Goal: Information Seeking & Learning: Find specific fact

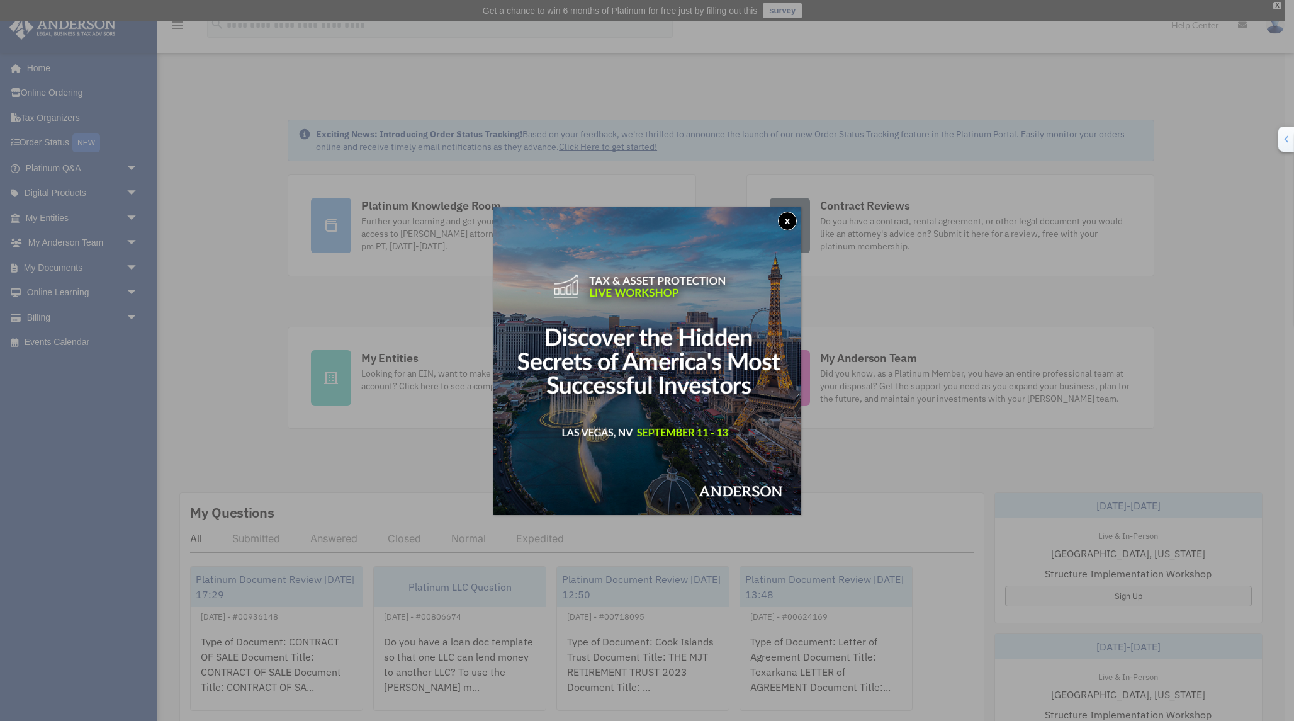
click at [788, 222] on button "x" at bounding box center [787, 220] width 19 height 19
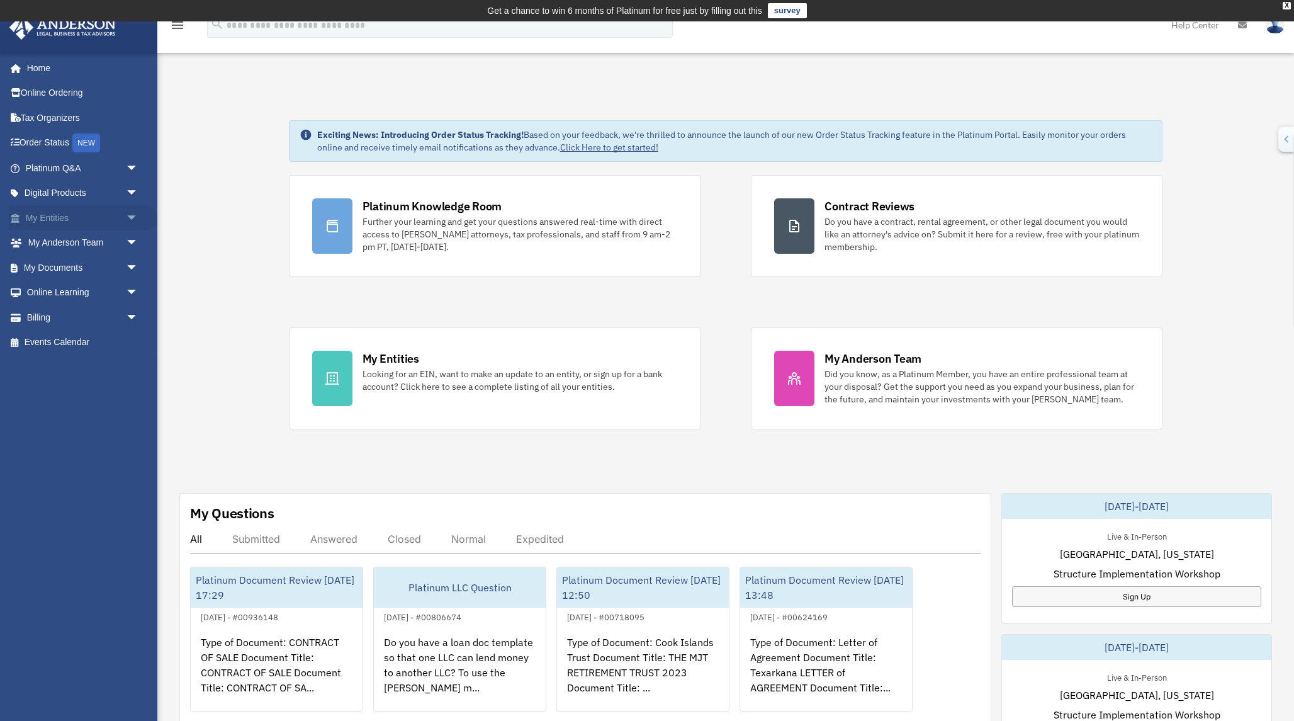
click at [65, 220] on link "My Entities arrow_drop_down" at bounding box center [83, 217] width 149 height 25
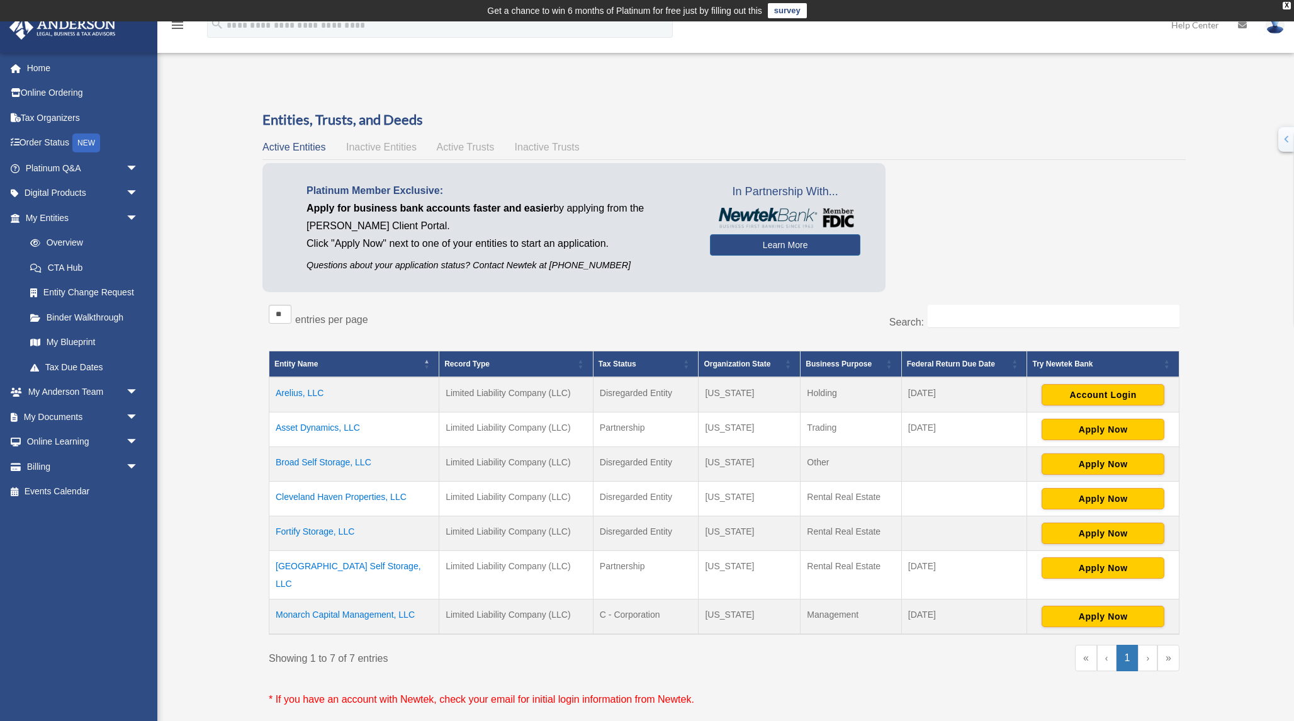
click at [295, 396] on td "Arelius, LLC" at bounding box center [354, 394] width 170 height 35
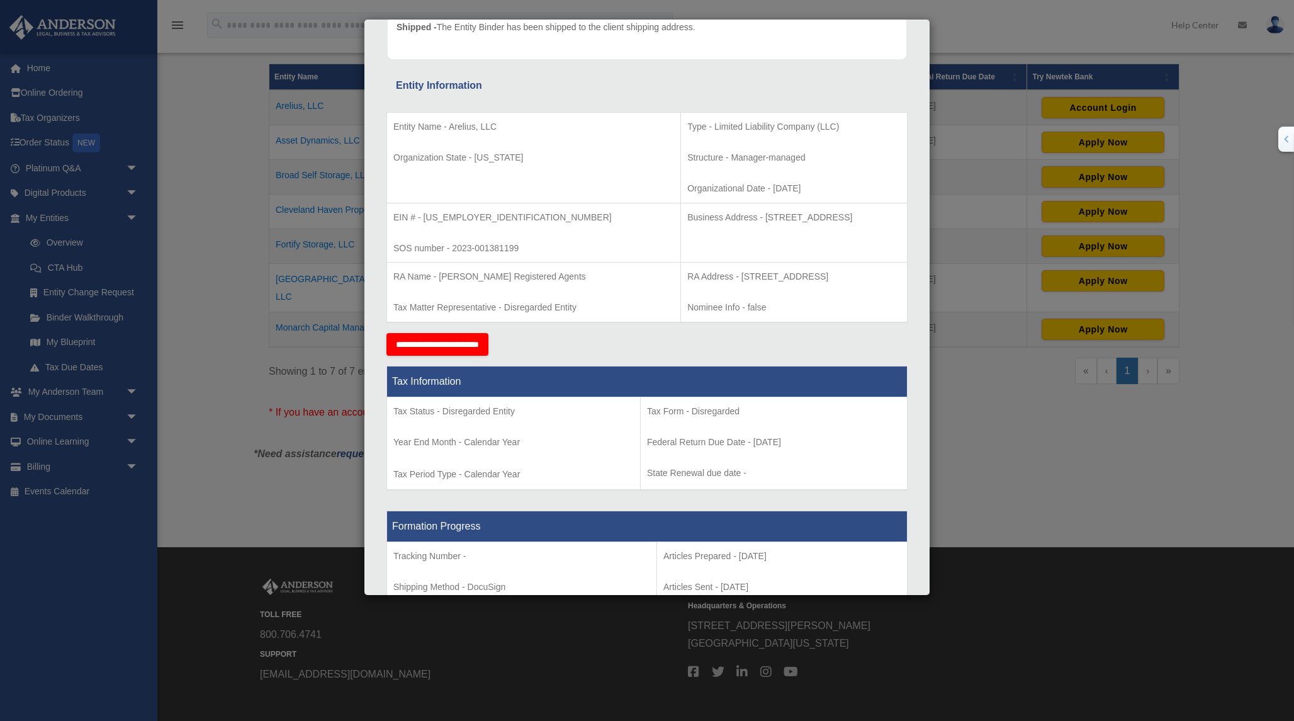
scroll to position [291, 0]
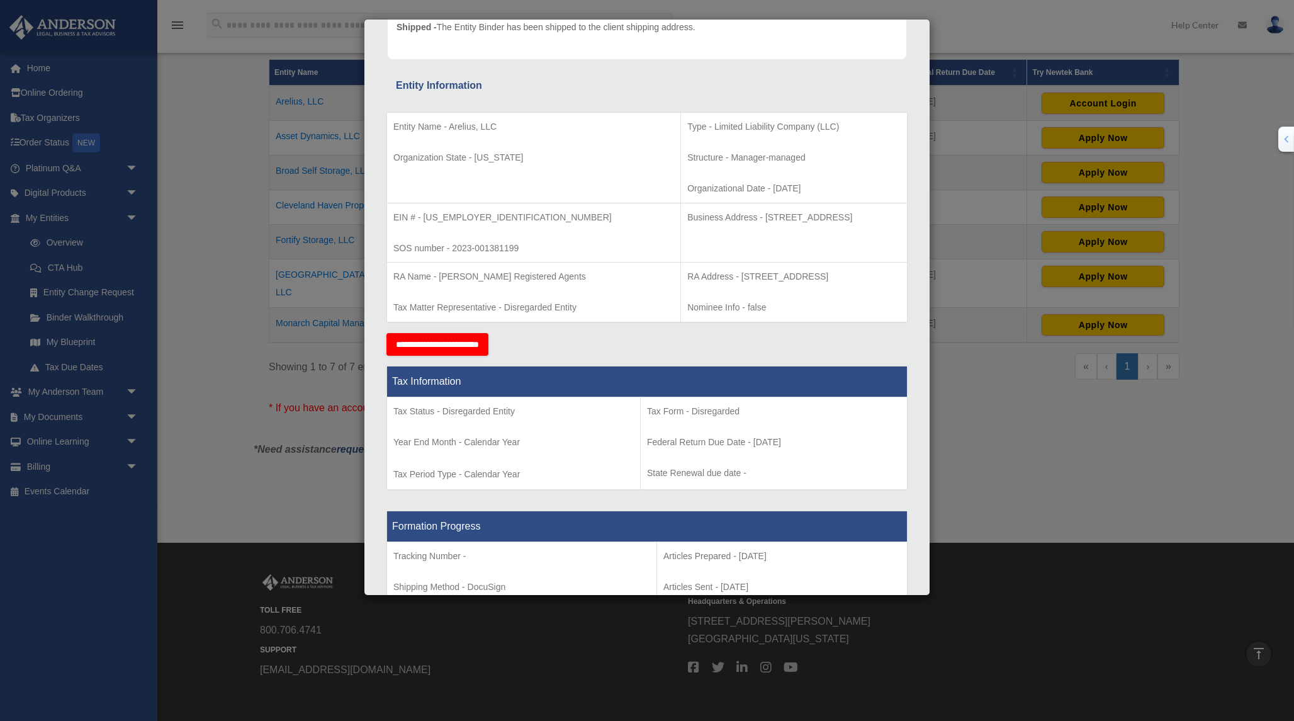
click at [603, 493] on div "Tax Information Tax Status - Disregarded Entity Year End Month - Calendar Year …" at bounding box center [646, 428] width 521 height 145
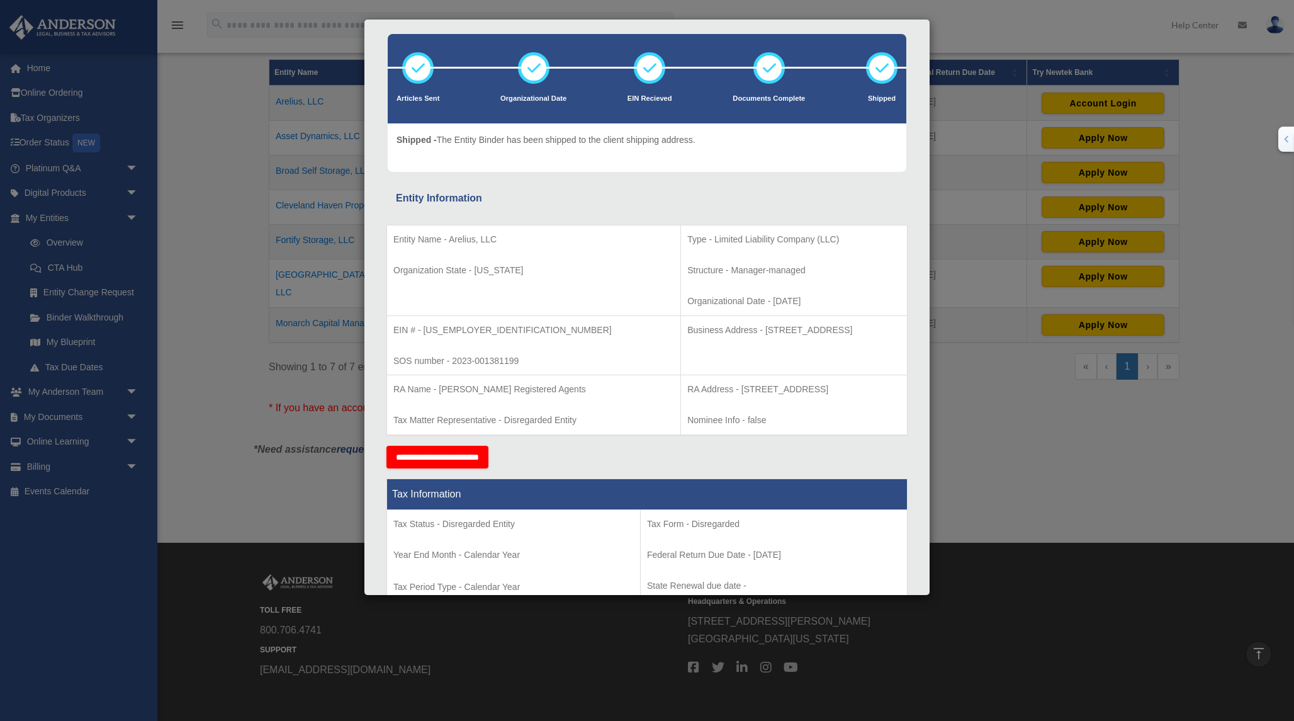
scroll to position [60, 0]
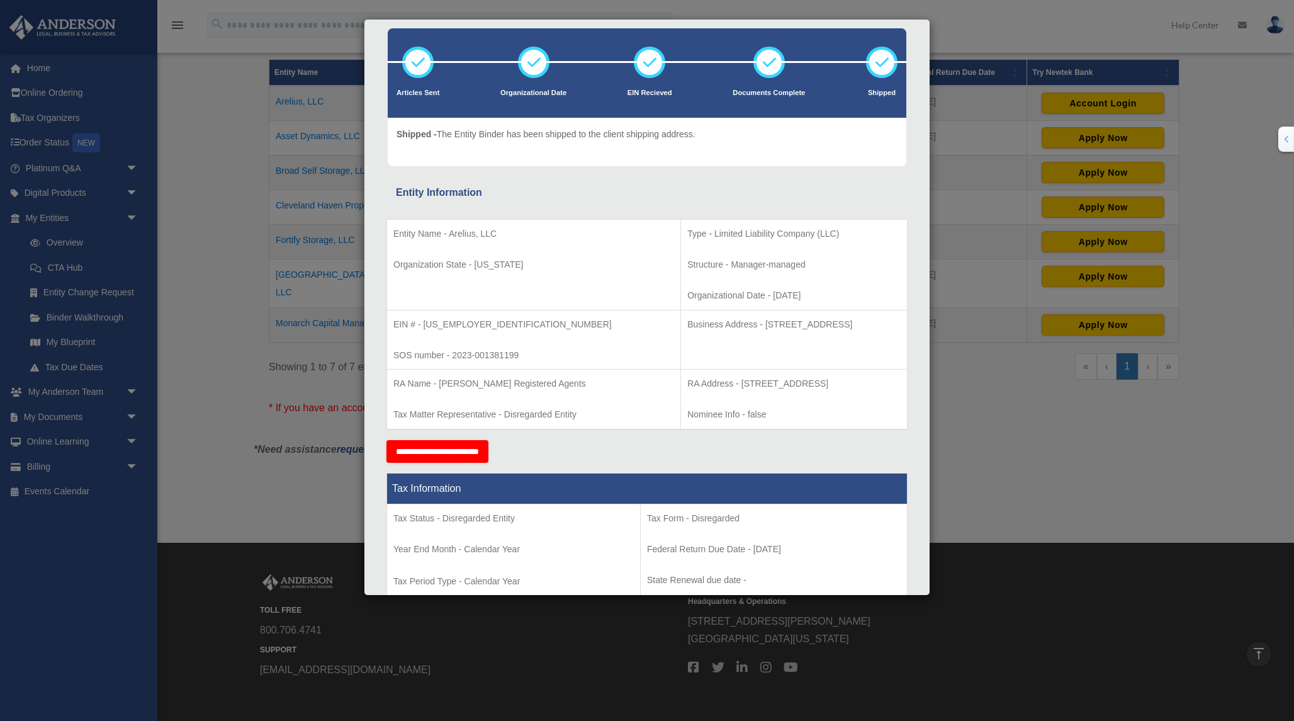
click at [391, 229] on td "Entity Name - Arelius, LLC Organization State - Wyoming" at bounding box center [534, 265] width 294 height 91
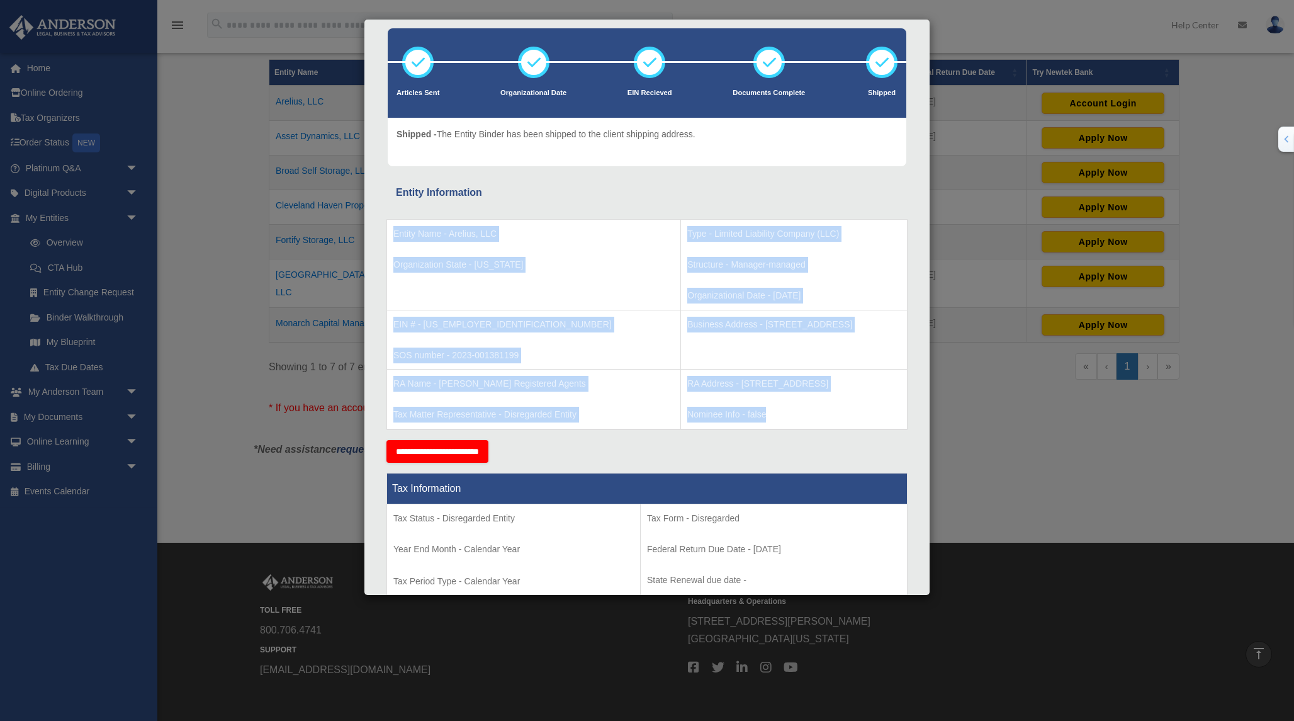
drag, startPoint x: 392, startPoint y: 230, endPoint x: 761, endPoint y: 409, distance: 409.9
click at [759, 409] on tbody "Entity Name - Arelius, LLC Organization State - Wyoming Type - Limited Liabilit…" at bounding box center [647, 325] width 521 height 210
copy tbody "Entity Name - Arelius, LLC Organization State - Wyoming Type - Limited Liabilit…"
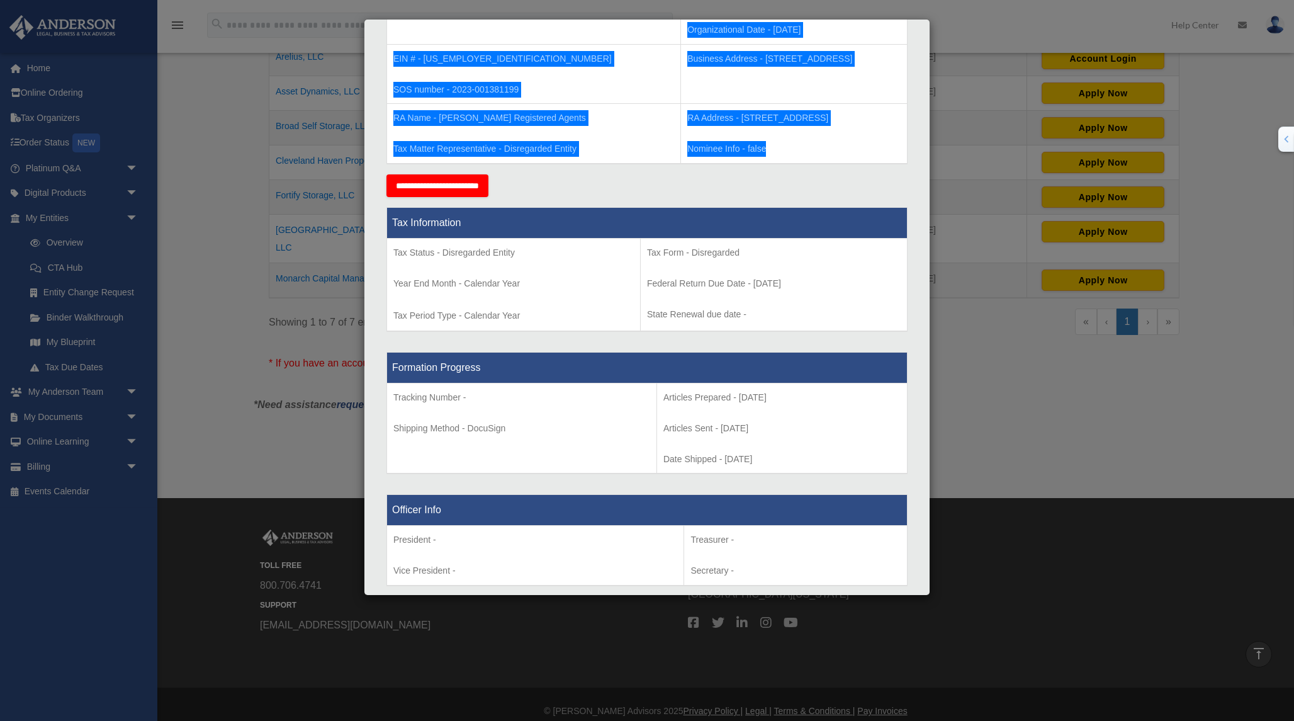
scroll to position [330, 0]
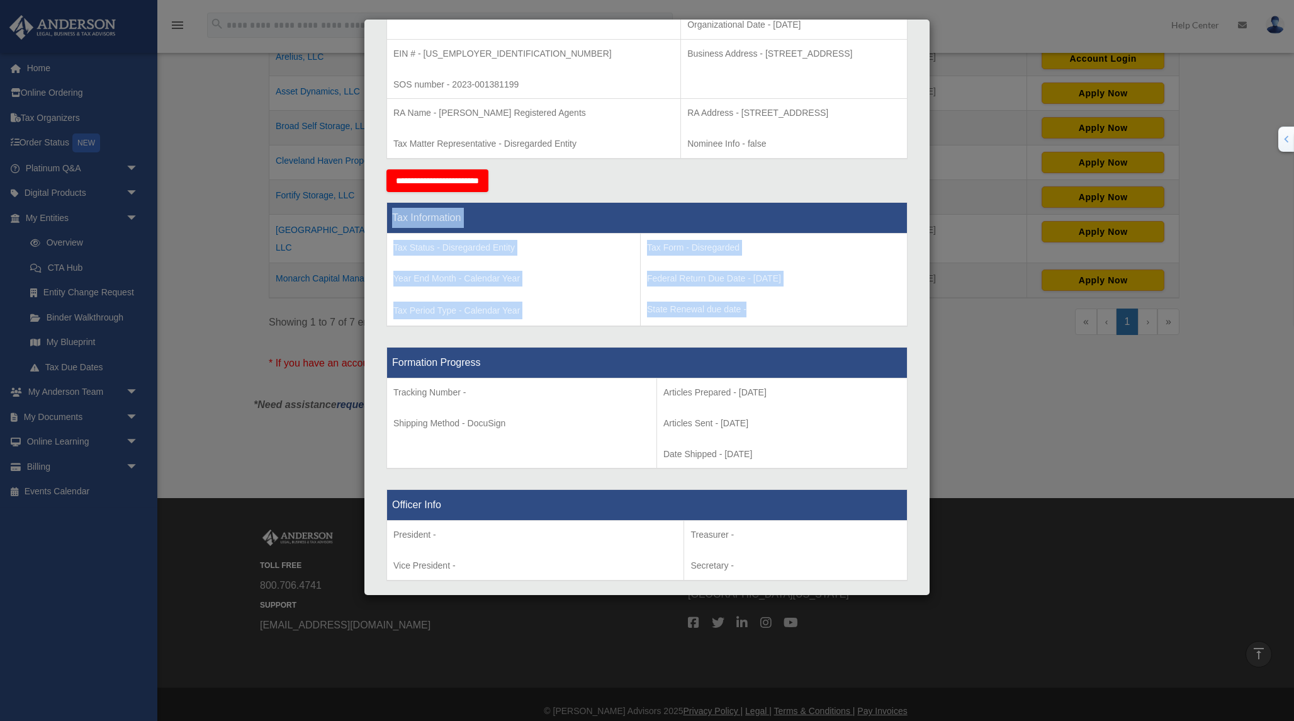
drag, startPoint x: 393, startPoint y: 215, endPoint x: 761, endPoint y: 322, distance: 382.9
click at [761, 322] on tbody "Tax Information Tax Status - Disregarded Entity Year End Month - Calendar Year …" at bounding box center [647, 264] width 521 height 124
copy tbody "Tax Information Tax Status - Disregarded Entity Year End Month - Calendar Year …"
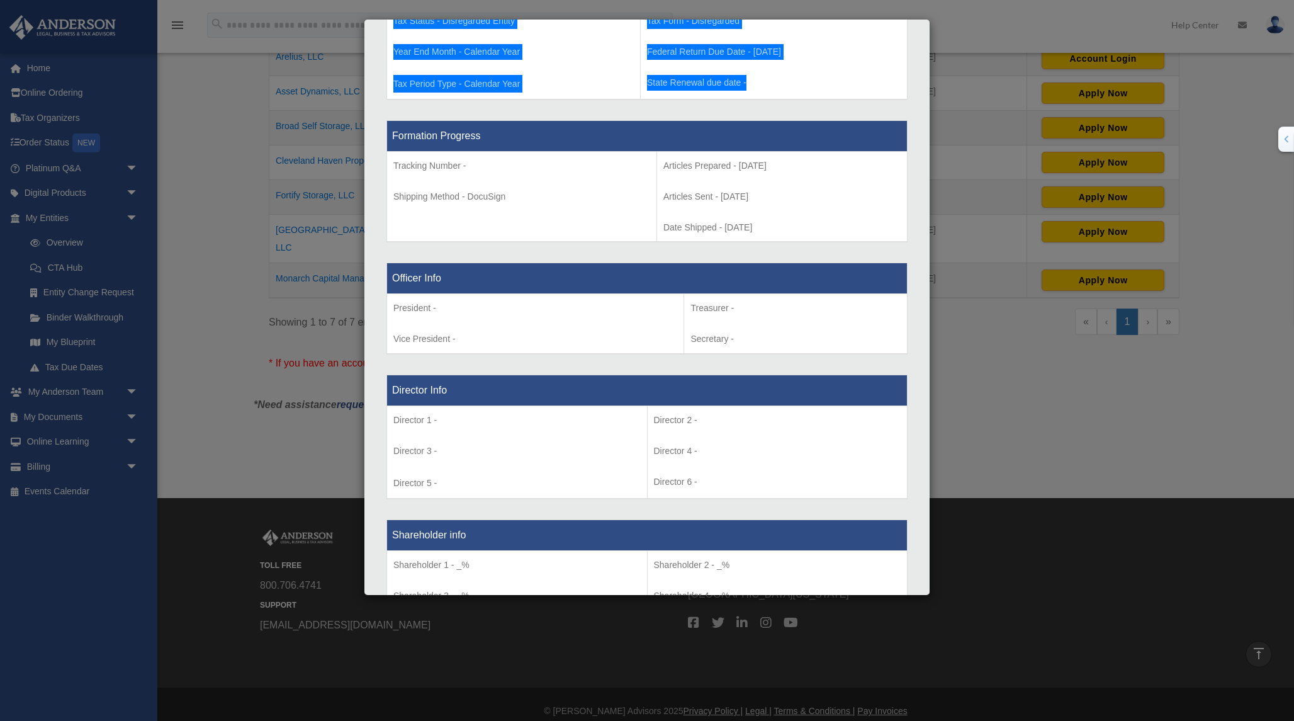
scroll to position [558, 0]
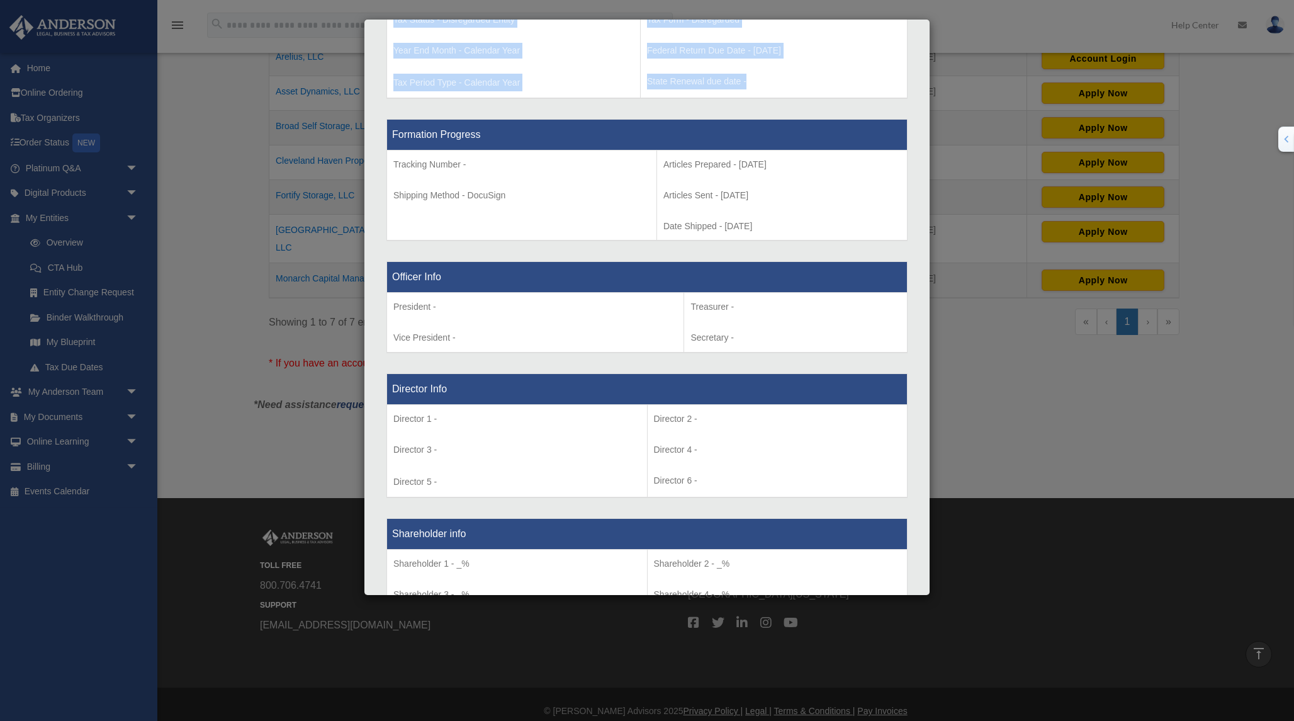
drag, startPoint x: 807, startPoint y: 240, endPoint x: 388, endPoint y: 134, distance: 432.5
click at [388, 133] on table "Formation Progress Tracking Number - Shipping Method - DocuSign Articles Prepar…" at bounding box center [646, 180] width 521 height 123
copy tbody "Formation Progress Tracking Number - Shipping Method - DocuSign Articles Prepar…"
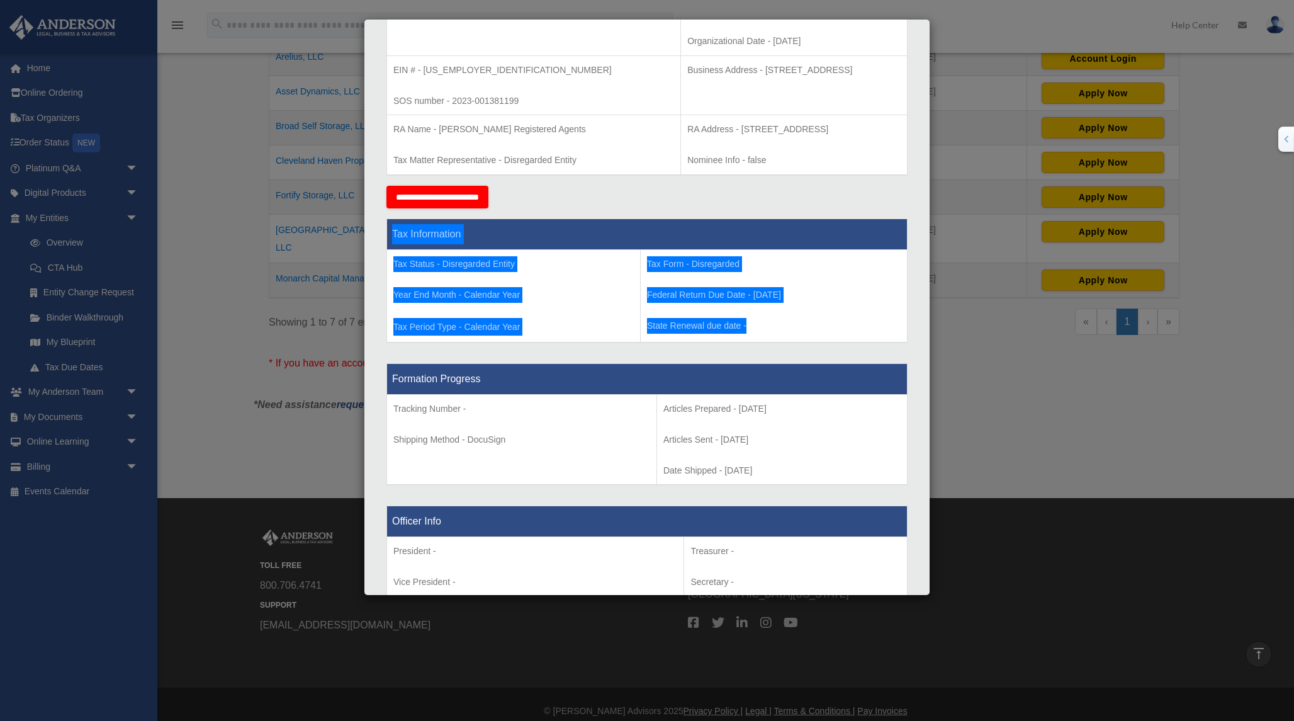
scroll to position [0, 0]
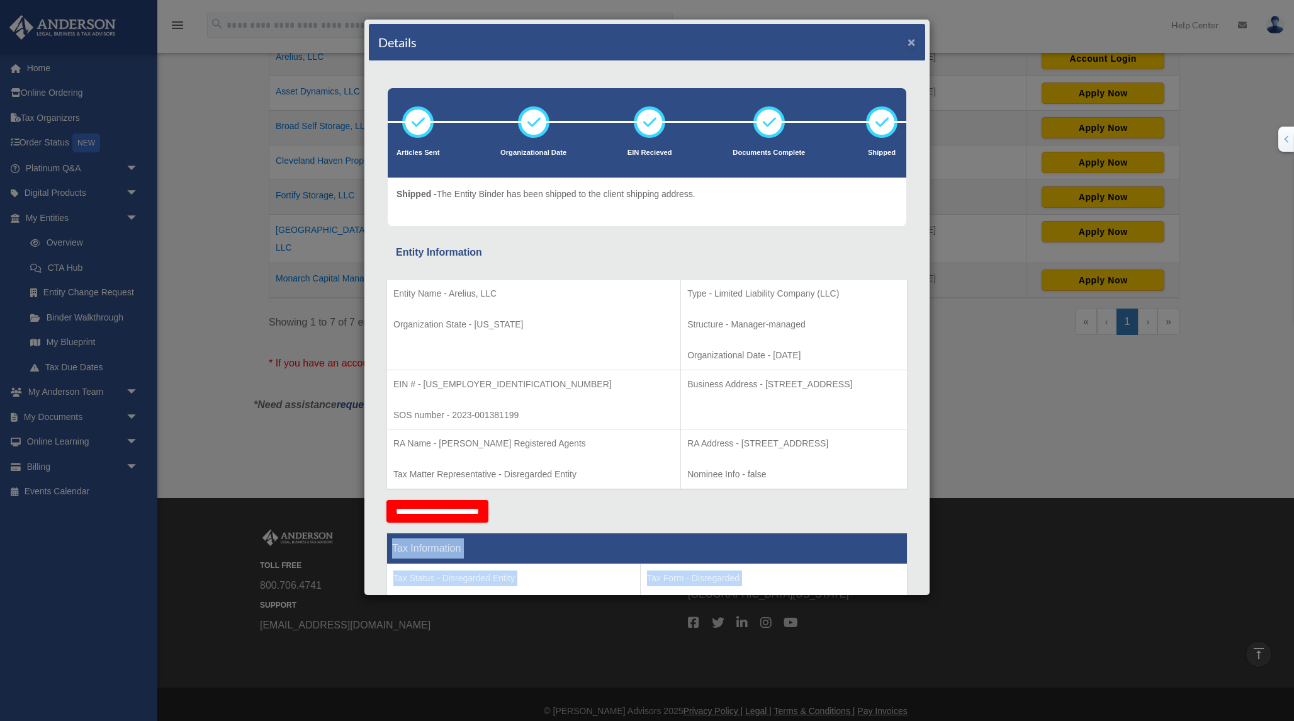
click at [911, 43] on button "×" at bounding box center [912, 41] width 8 height 13
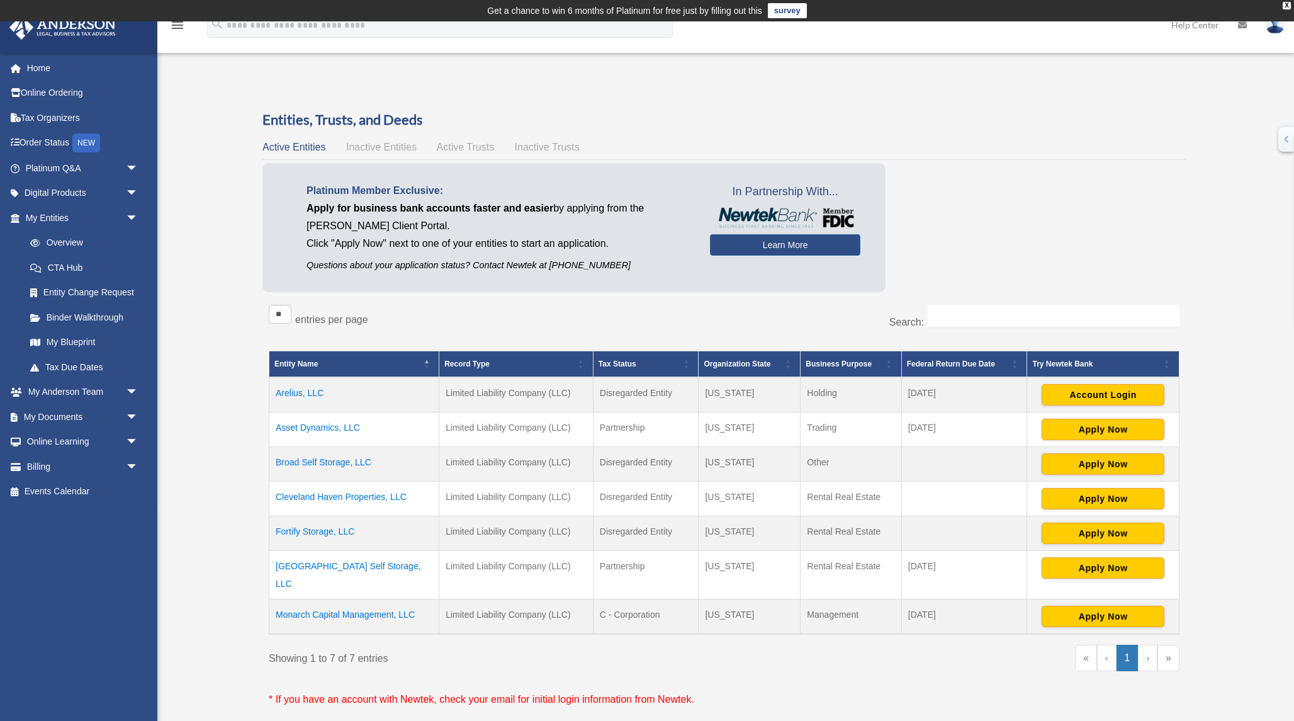
click at [308, 386] on td "Arelius, LLC" at bounding box center [354, 394] width 170 height 35
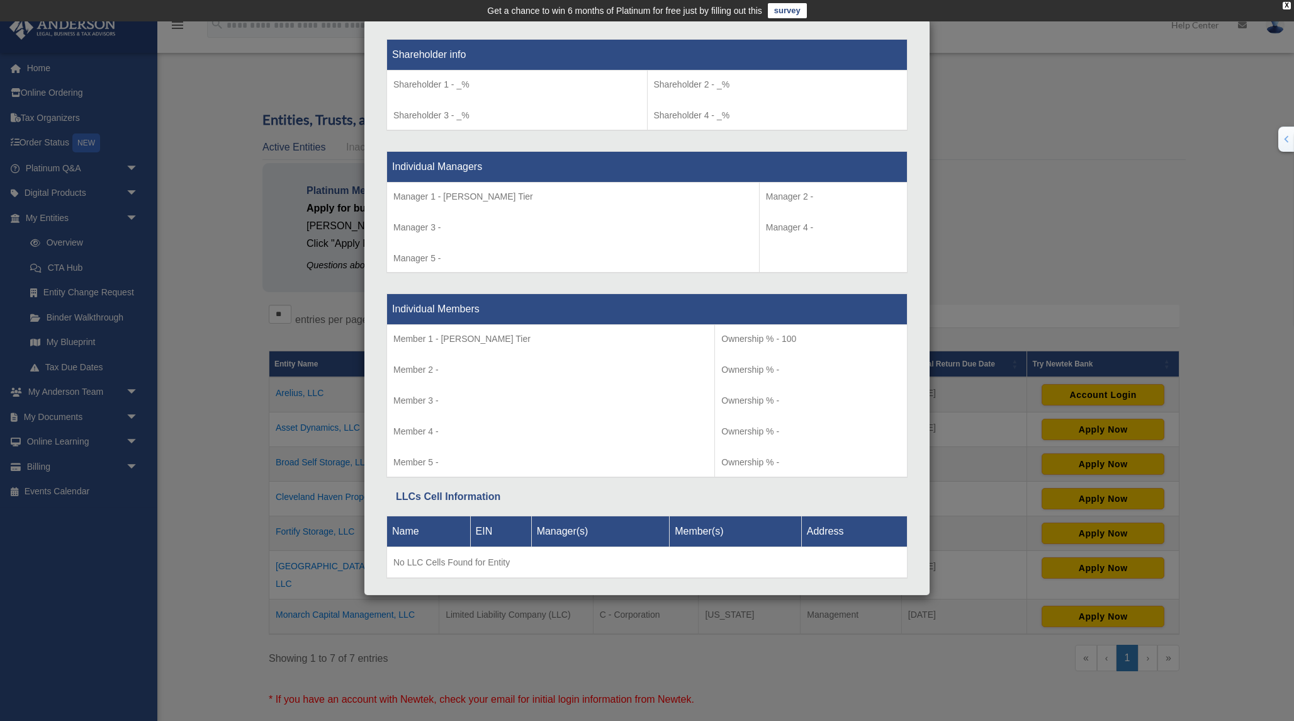
scroll to position [1054, 0]
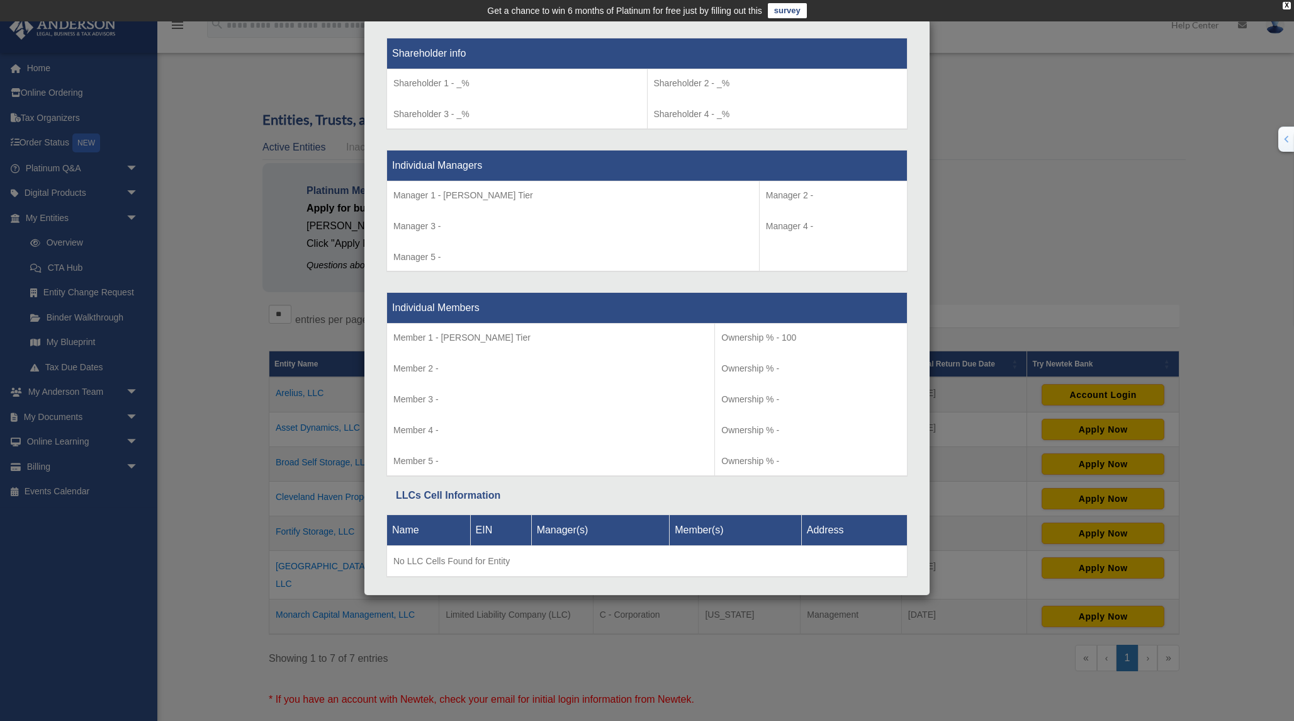
drag, startPoint x: 393, startPoint y: 306, endPoint x: 541, endPoint y: 393, distance: 171.9
click at [541, 393] on tbody "Individual Members Member 1 - Michael J. Tier Member 2 - Member 3 - Member 4 - …" at bounding box center [647, 384] width 521 height 183
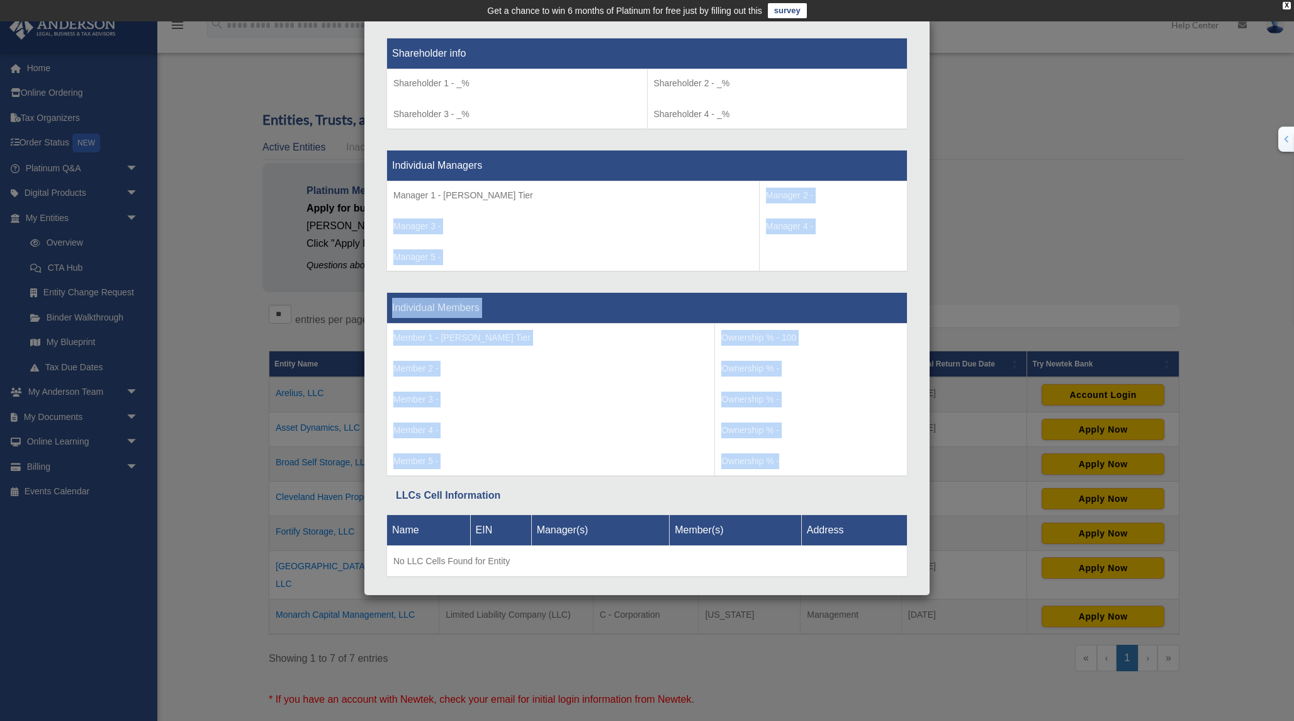
drag, startPoint x: 761, startPoint y: 463, endPoint x: 394, endPoint y: 225, distance: 437.7
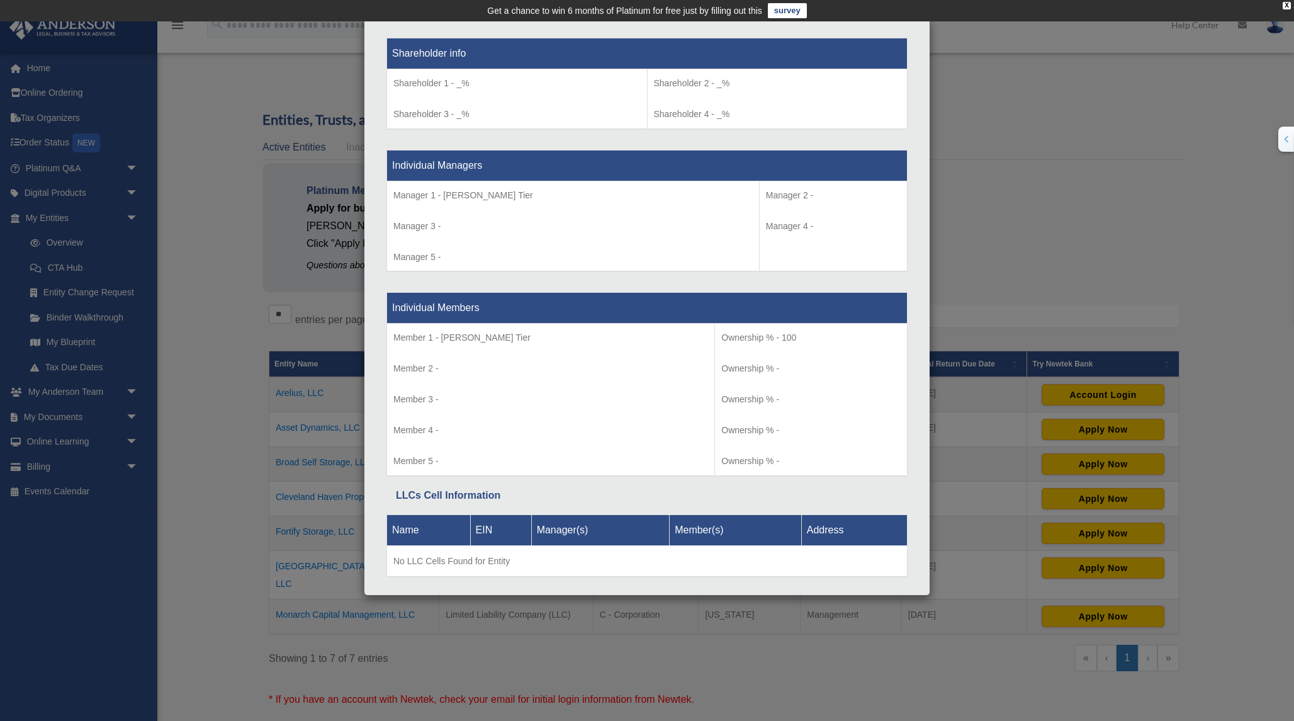
click at [391, 178] on th "Individual Managers" at bounding box center [647, 165] width 521 height 31
click at [400, 161] on th "Individual Managers" at bounding box center [647, 165] width 521 height 31
drag, startPoint x: 392, startPoint y: 161, endPoint x: 772, endPoint y: 476, distance: 494.0
copy div "Individual Managers Manager 1 - Michael J. Tier Manager 3 - Manager 5 - Manager…"
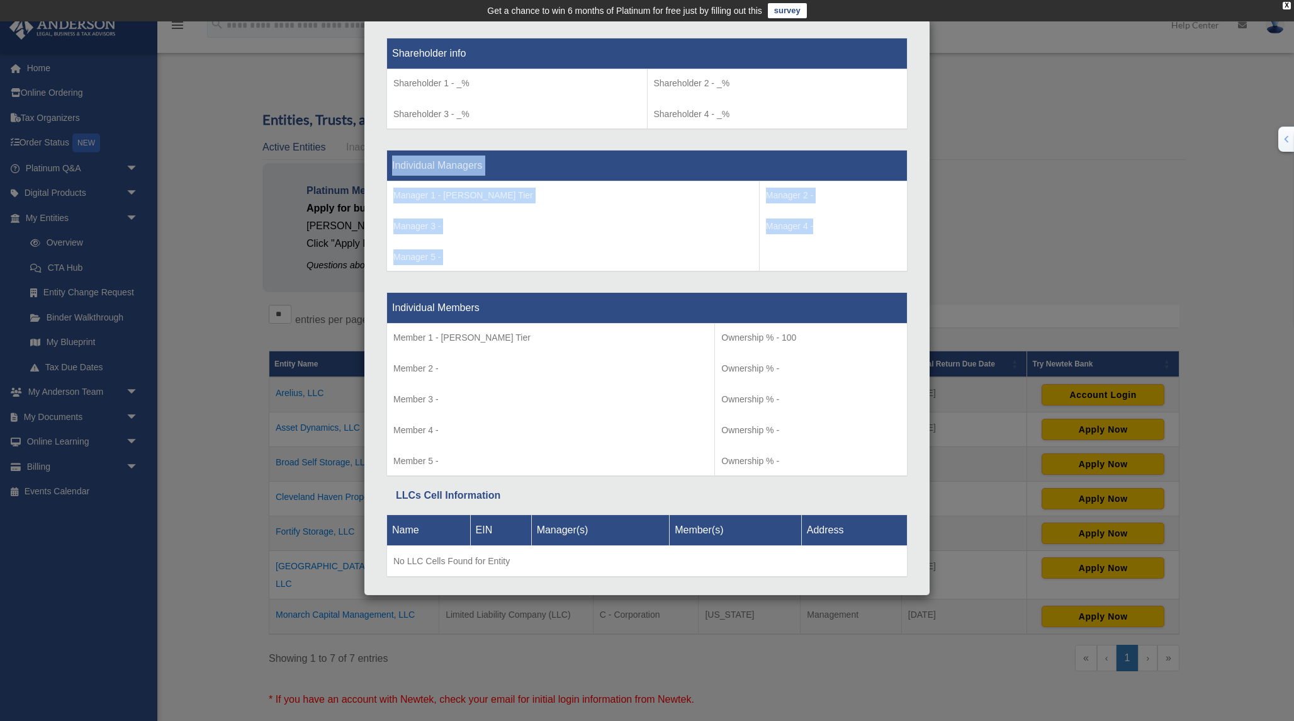
click at [1191, 143] on div "Details × Articles Sent Organizational Date" at bounding box center [647, 360] width 1294 height 721
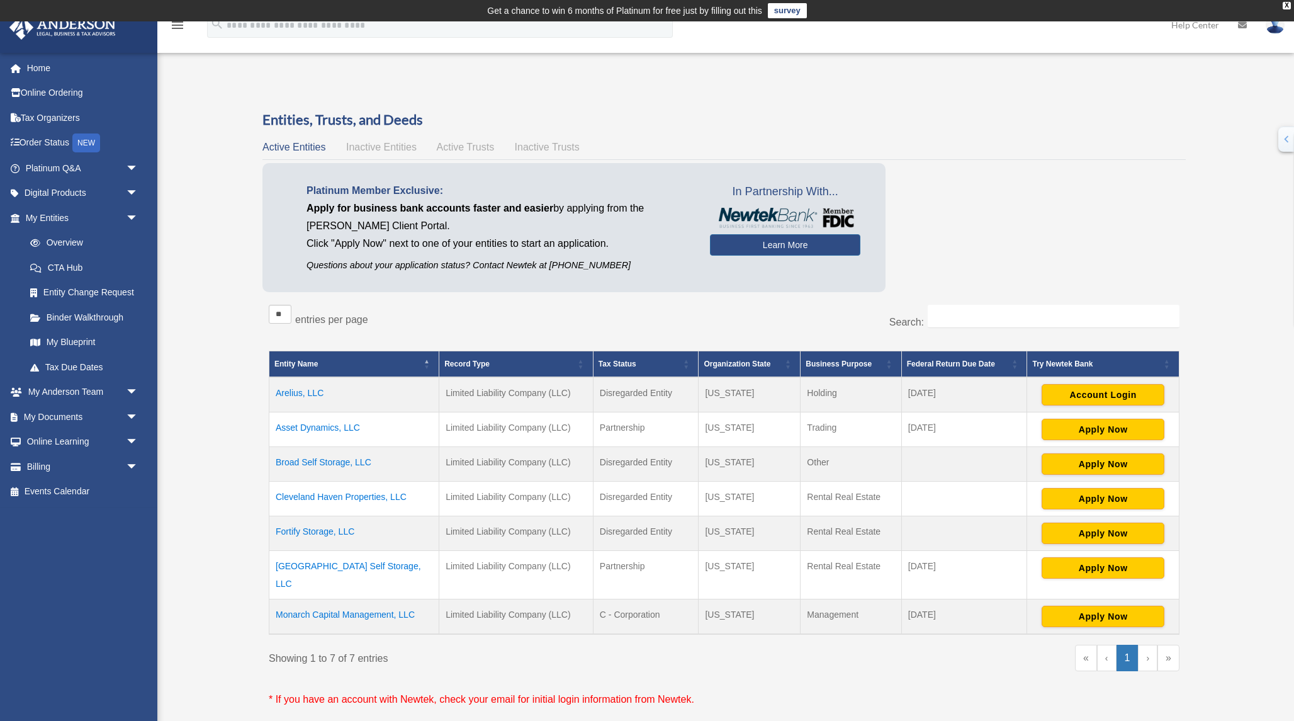
click at [317, 495] on td "Cleveland Haven Properties, LLC" at bounding box center [354, 499] width 170 height 35
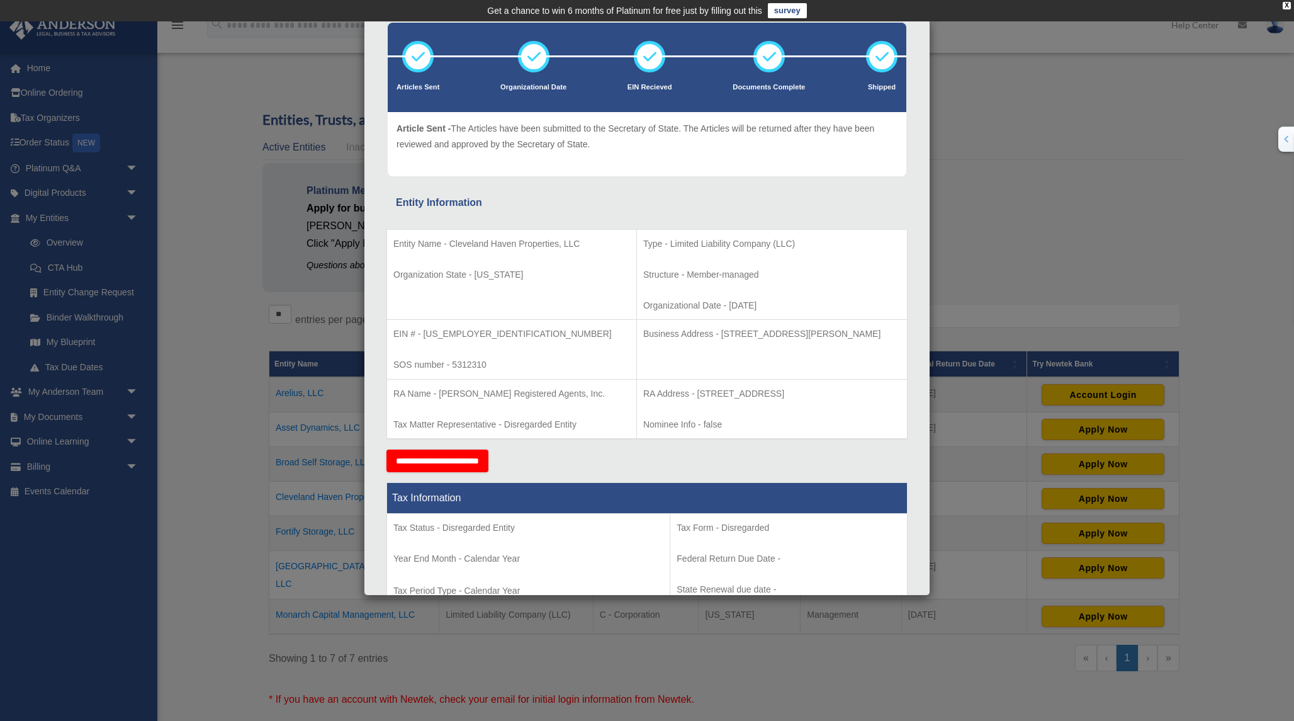
scroll to position [68, 0]
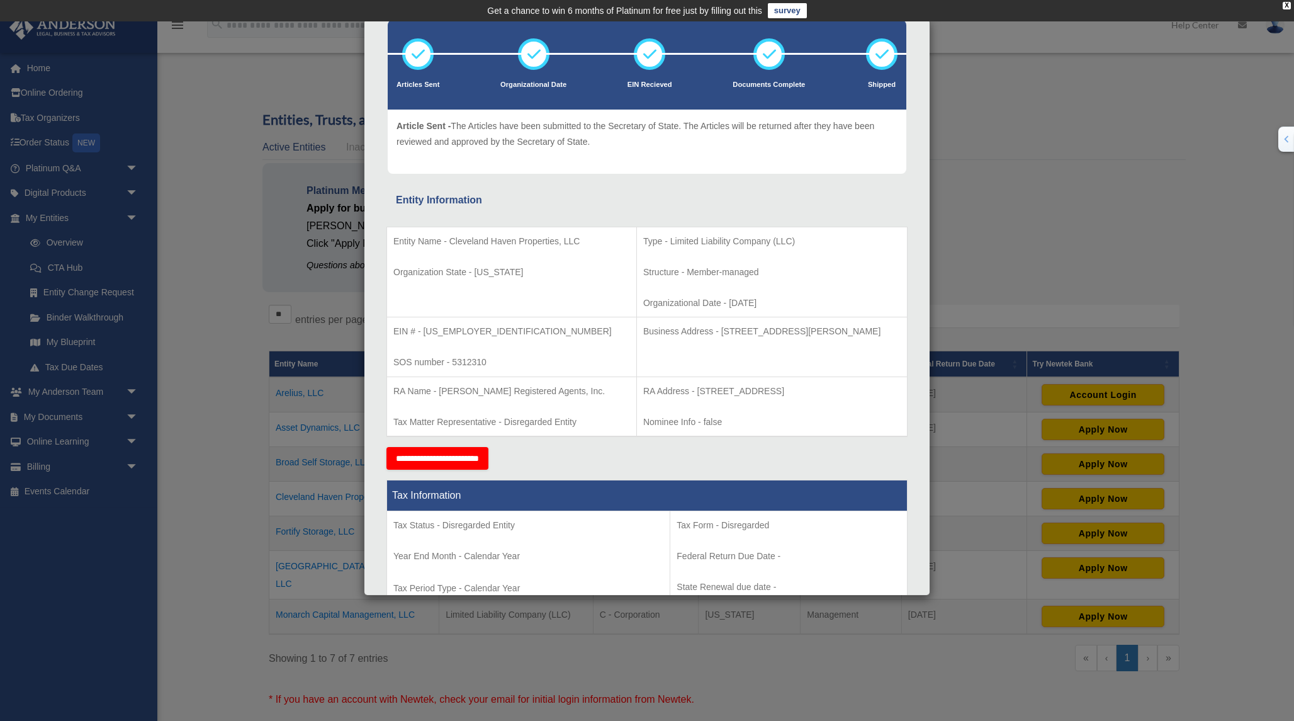
click at [998, 269] on div "Details × Articles Sent Organizational Date" at bounding box center [647, 360] width 1294 height 721
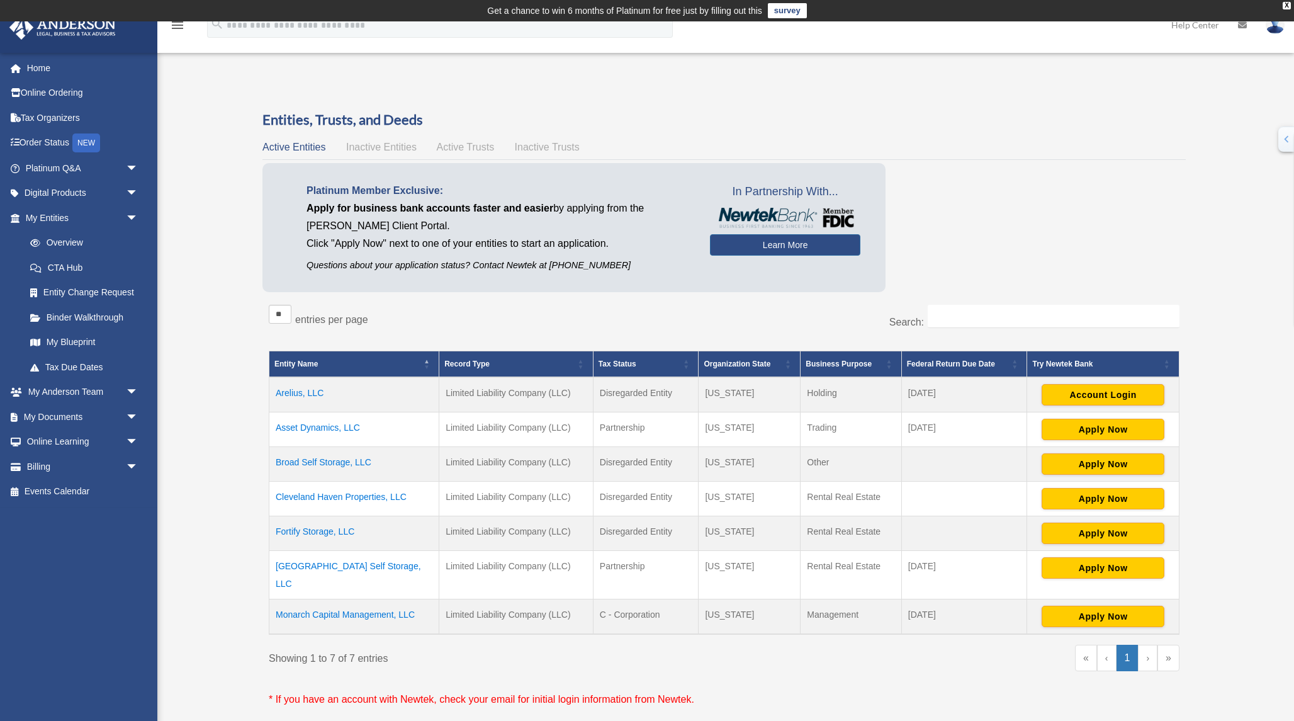
click at [343, 462] on td "Broad Self Storage, LLC" at bounding box center [354, 464] width 170 height 35
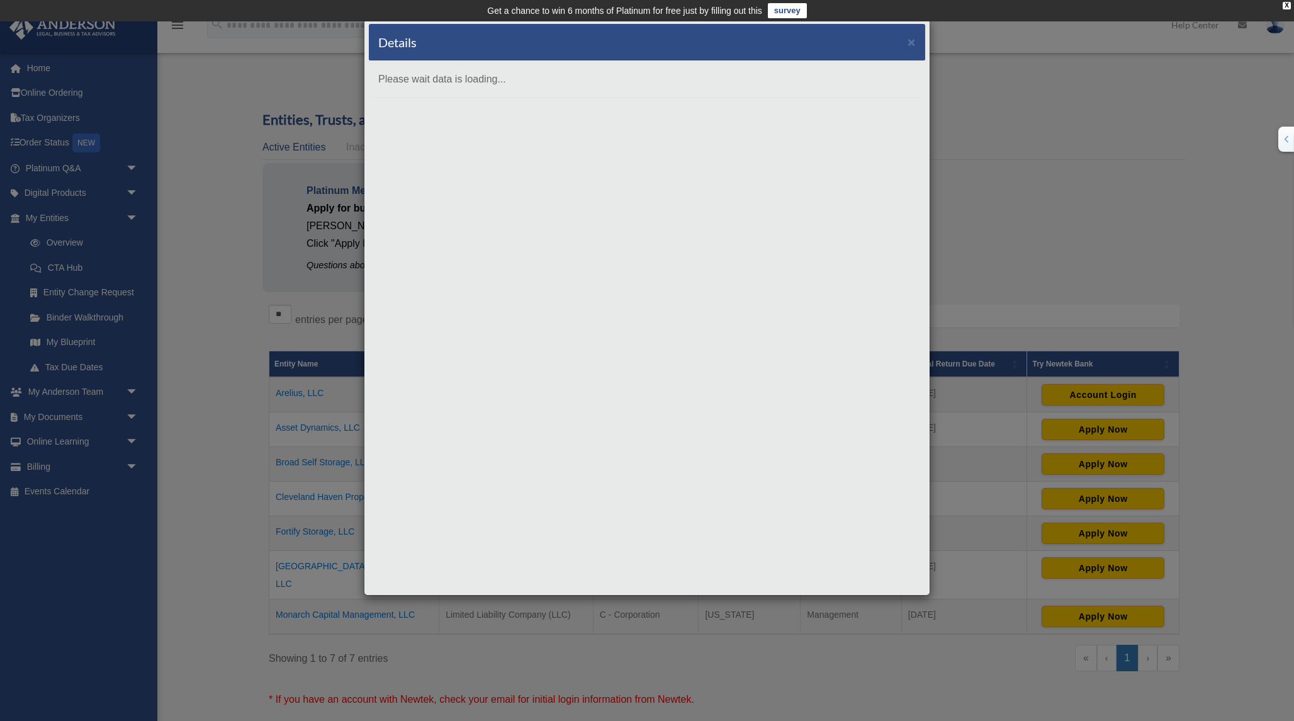
scroll to position [0, 0]
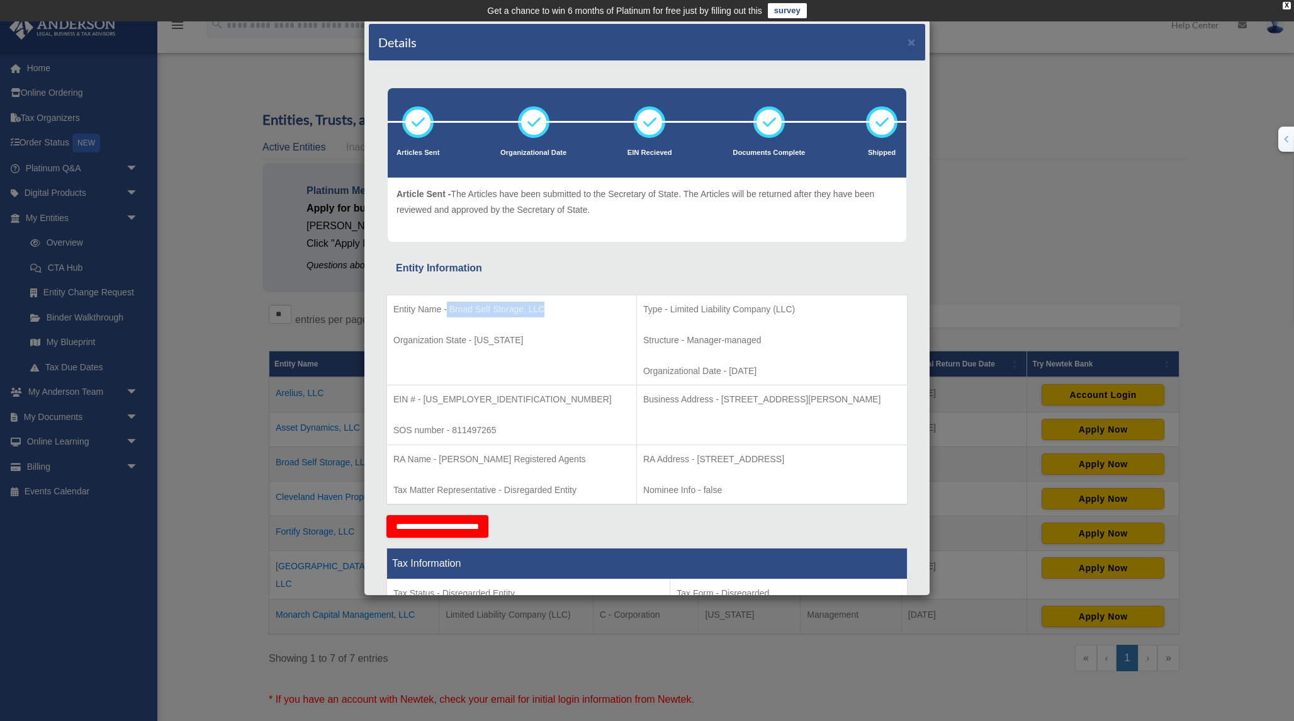
drag, startPoint x: 447, startPoint y: 308, endPoint x: 551, endPoint y: 314, distance: 104.6
click at [551, 314] on p "Entity Name - Broad Self Storage, LLC" at bounding box center [511, 310] width 237 height 16
copy p "Broad Self Storage, LLC"
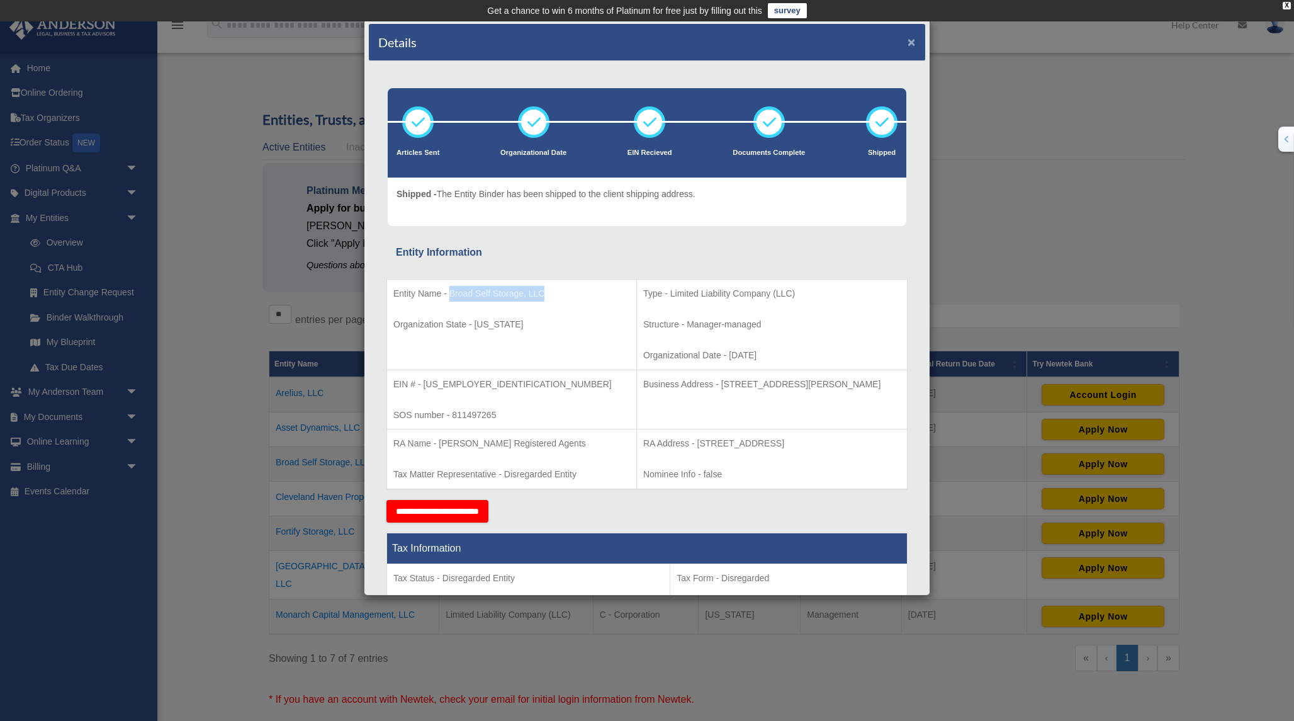
click at [911, 41] on button "×" at bounding box center [912, 41] width 8 height 13
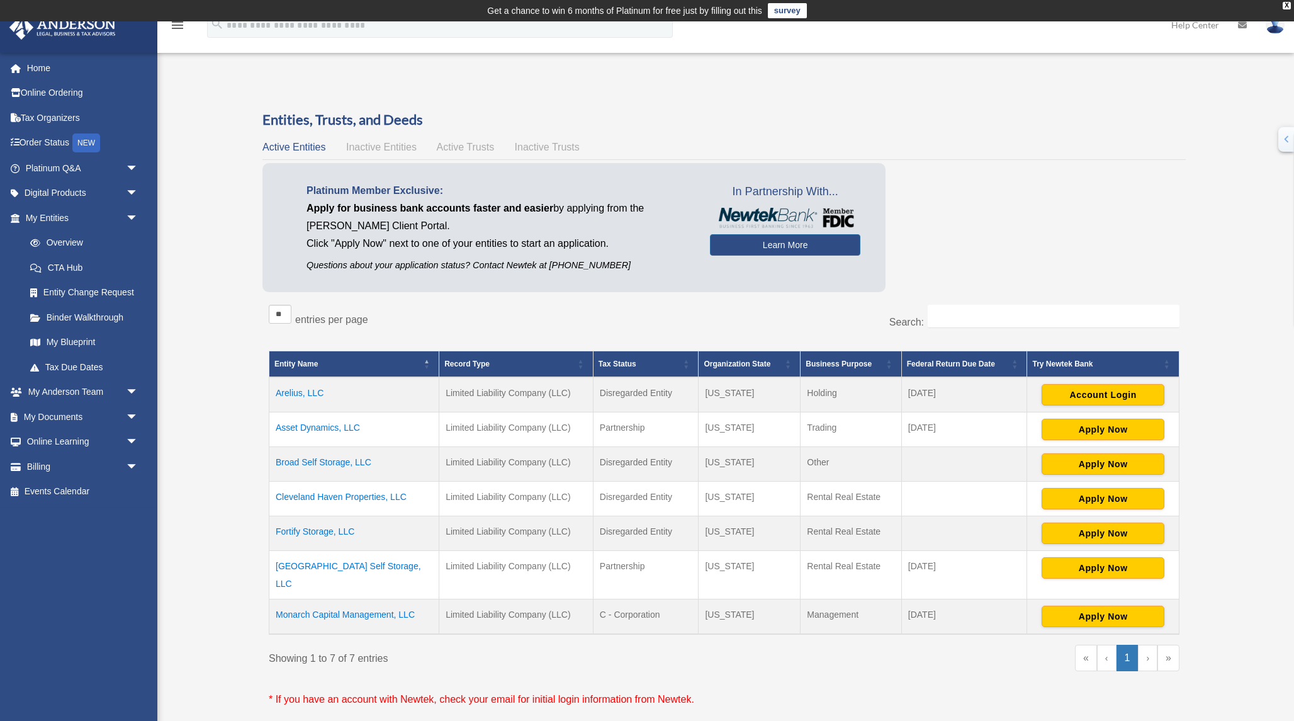
click at [348, 464] on td "Broad Self Storage, LLC" at bounding box center [354, 464] width 170 height 35
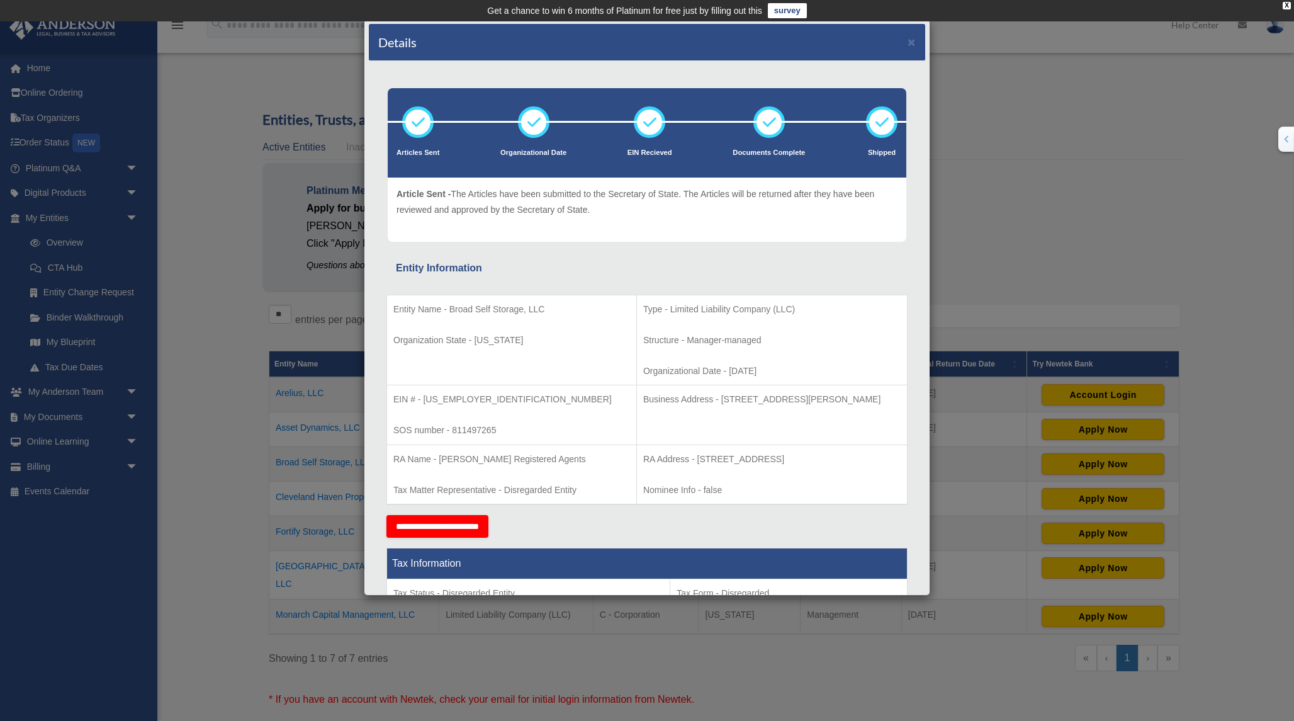
drag, startPoint x: 753, startPoint y: 372, endPoint x: 601, endPoint y: 363, distance: 152.0
click at [636, 363] on td "Type - Limited Liability Company (LLC) Structure - Manager-managed Organization…" at bounding box center [771, 340] width 271 height 91
copy p "Organizational Date - 2024-05-30"
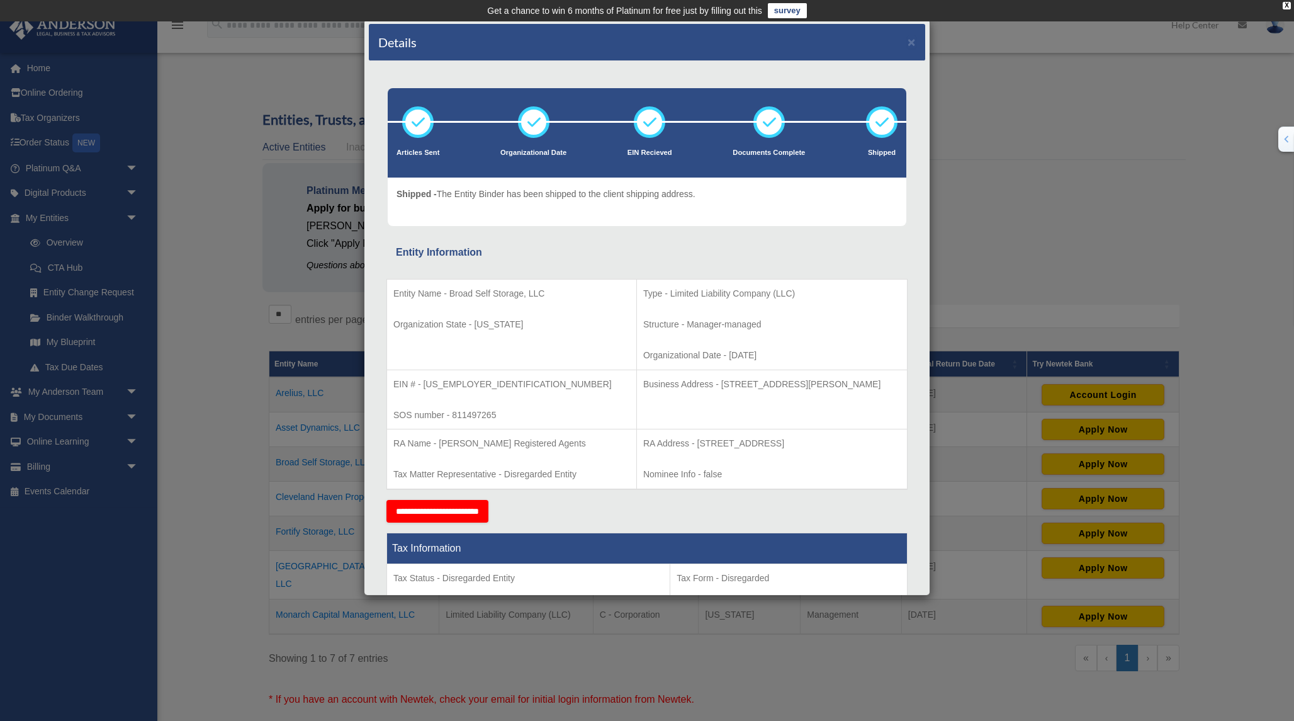
click at [918, 43] on div "Details ×" at bounding box center [647, 42] width 556 height 37
click at [915, 41] on button "×" at bounding box center [912, 41] width 8 height 13
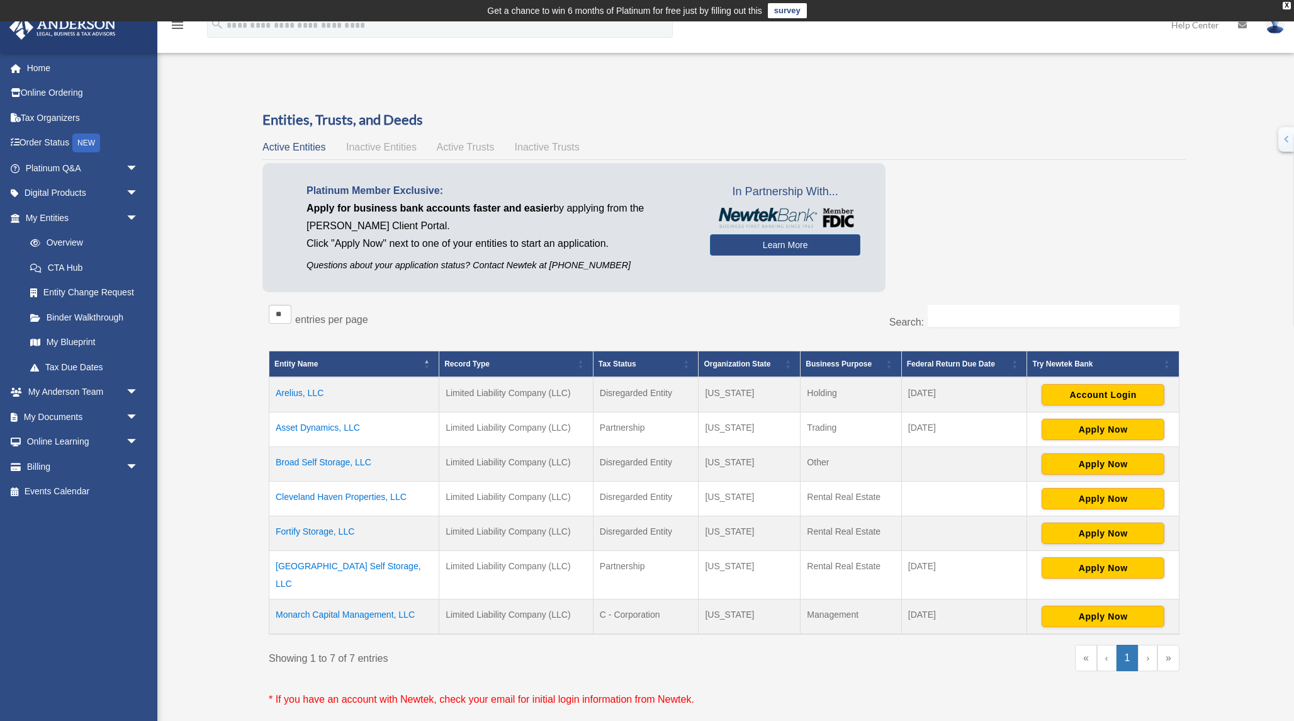
click at [334, 565] on td "Lake City Self Storage, LLC" at bounding box center [354, 575] width 170 height 48
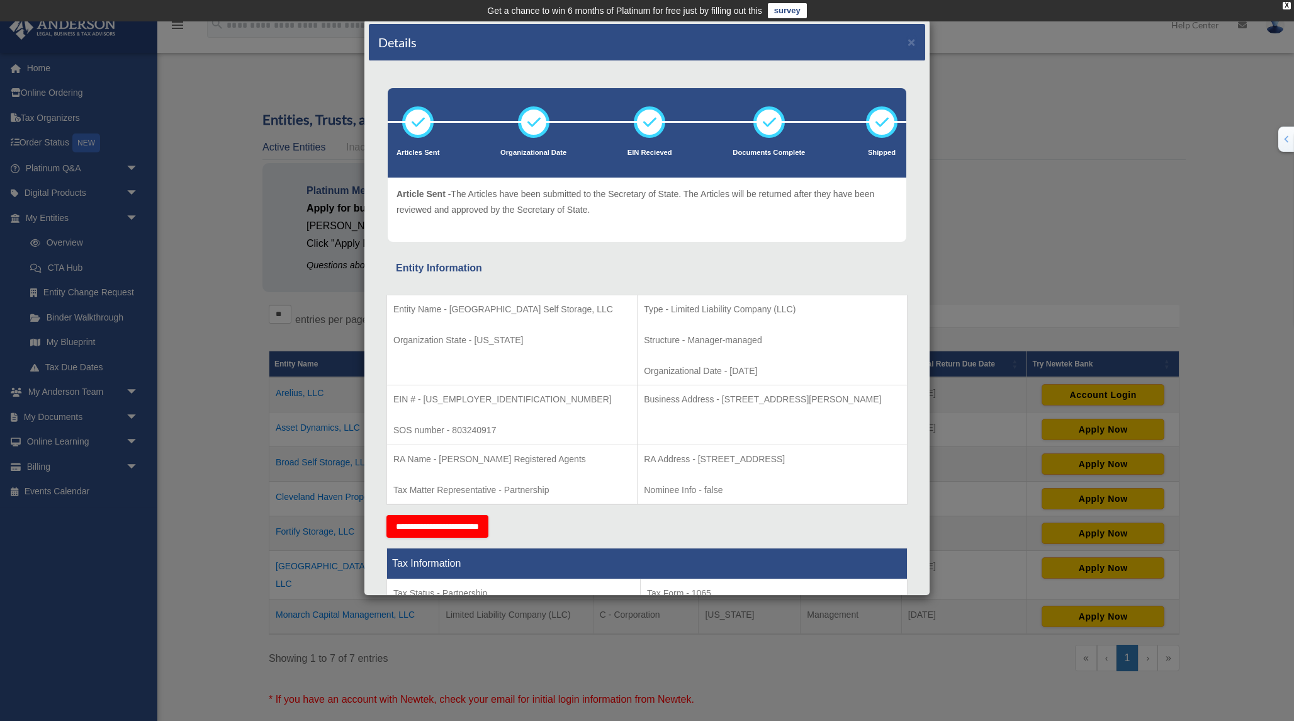
drag, startPoint x: 727, startPoint y: 371, endPoint x: 612, endPoint y: 363, distance: 114.9
click at [644, 363] on p "Organizational Date - 2024-07-02" at bounding box center [772, 371] width 257 height 16
copy p "Organizational Date - 2024-07-02"
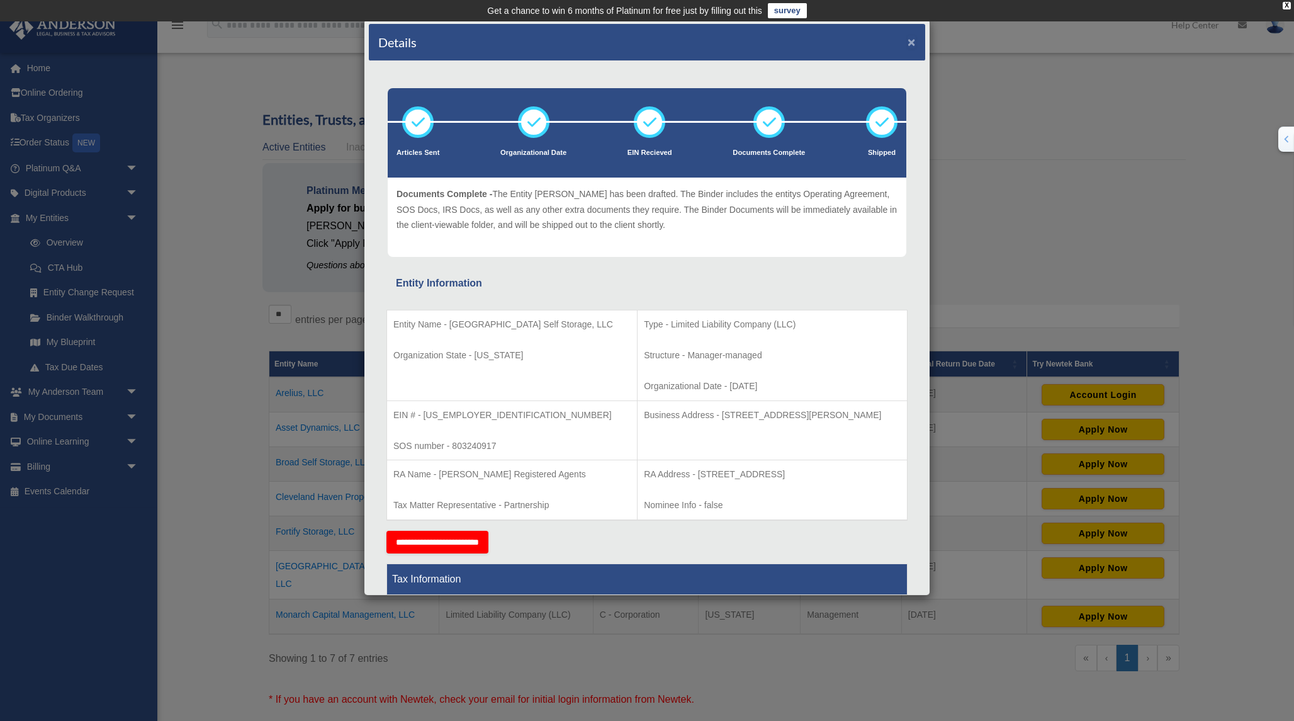
click at [910, 44] on button "×" at bounding box center [912, 41] width 8 height 13
